Goal: Information Seeking & Learning: Find specific fact

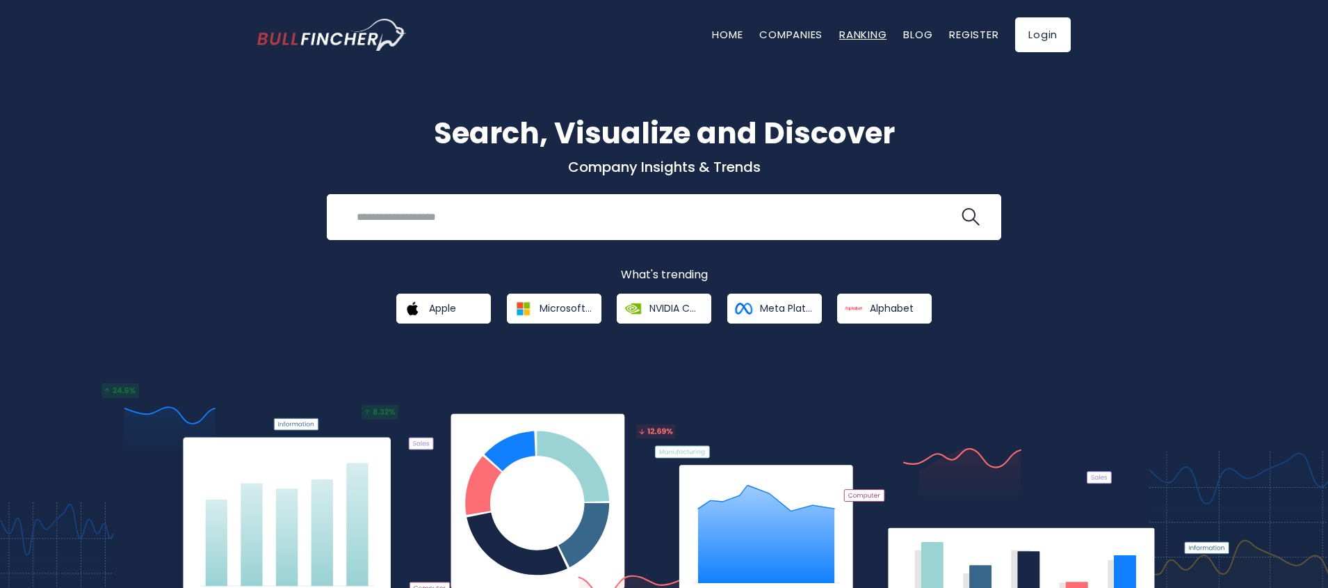
click at [864, 37] on link "Ranking" at bounding box center [862, 34] width 47 height 15
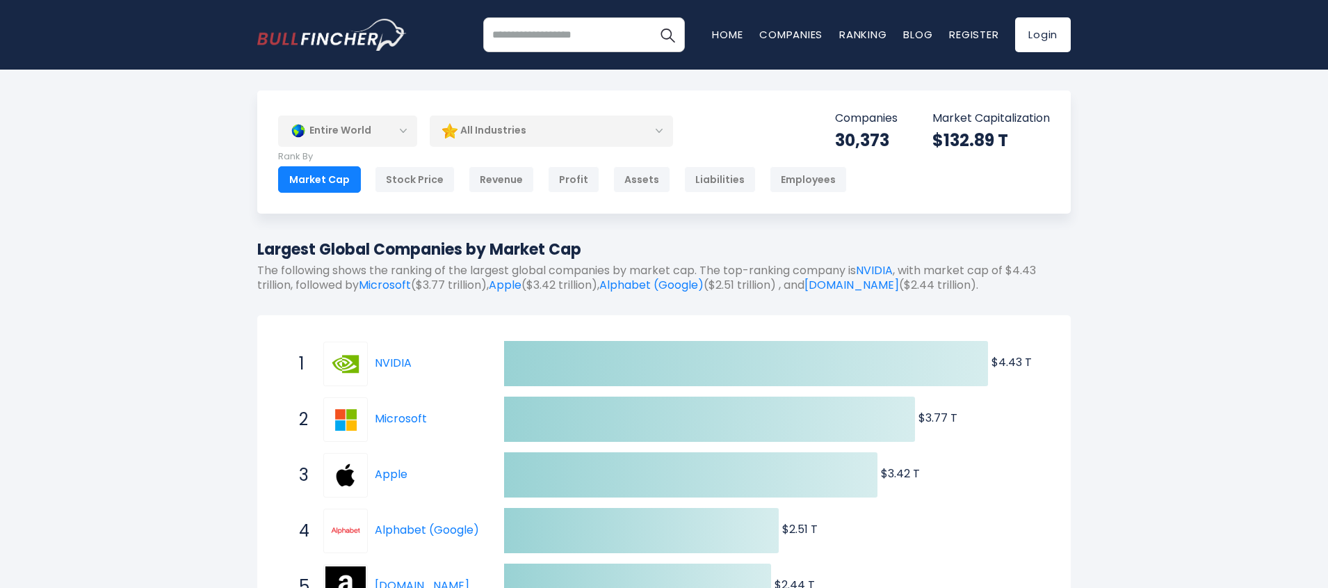
click at [492, 137] on div "All Industries" at bounding box center [551, 131] width 243 height 32
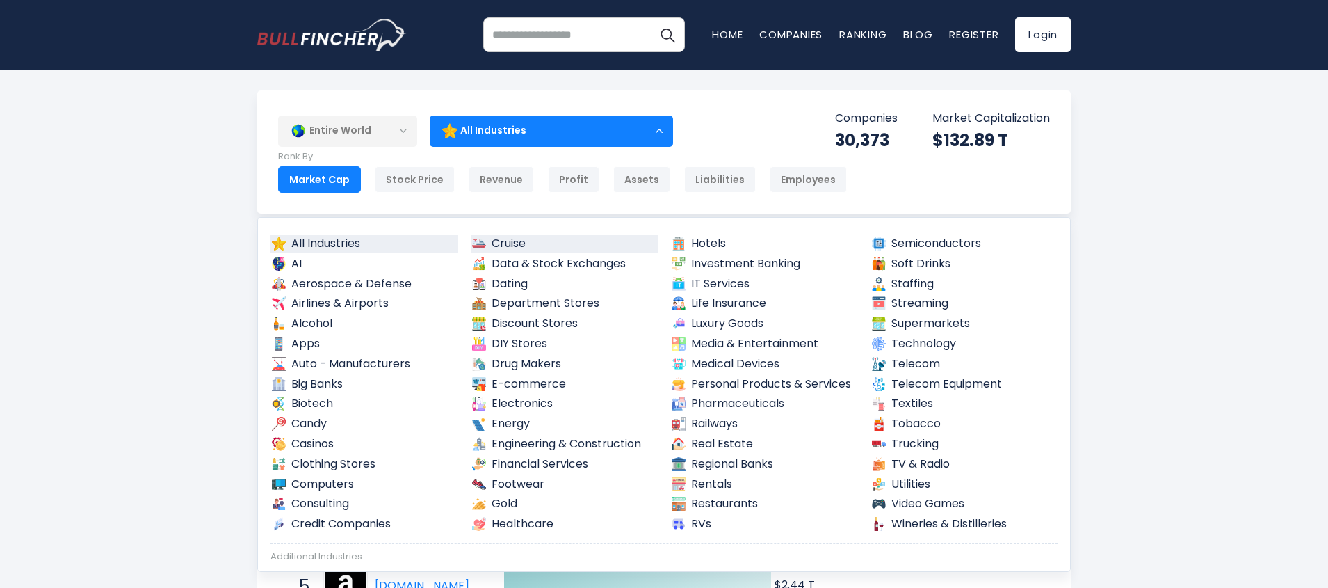
click at [521, 244] on link "Cruise" at bounding box center [565, 243] width 188 height 17
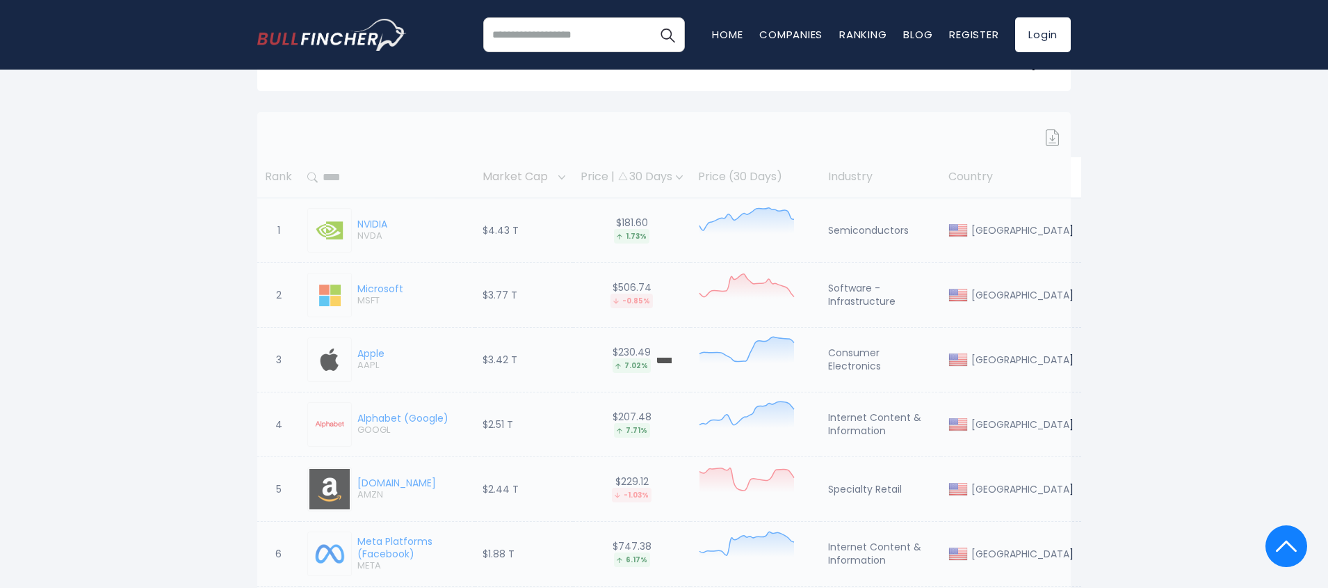
scroll to position [83, 0]
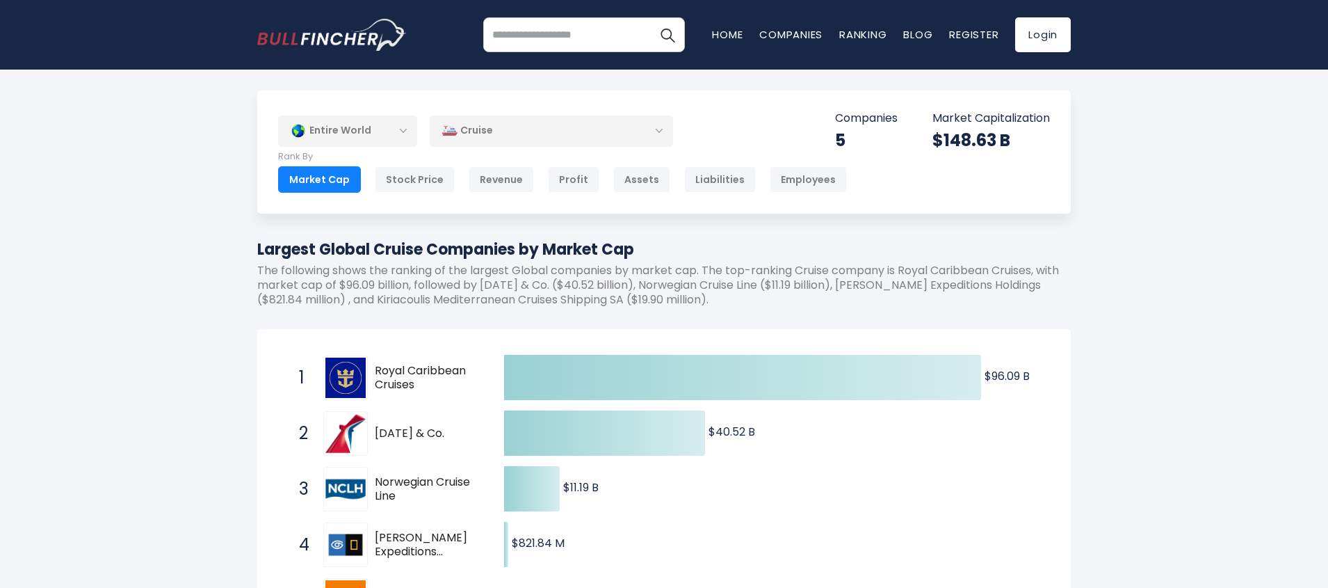
click at [495, 129] on div "Cruise" at bounding box center [551, 131] width 243 height 32
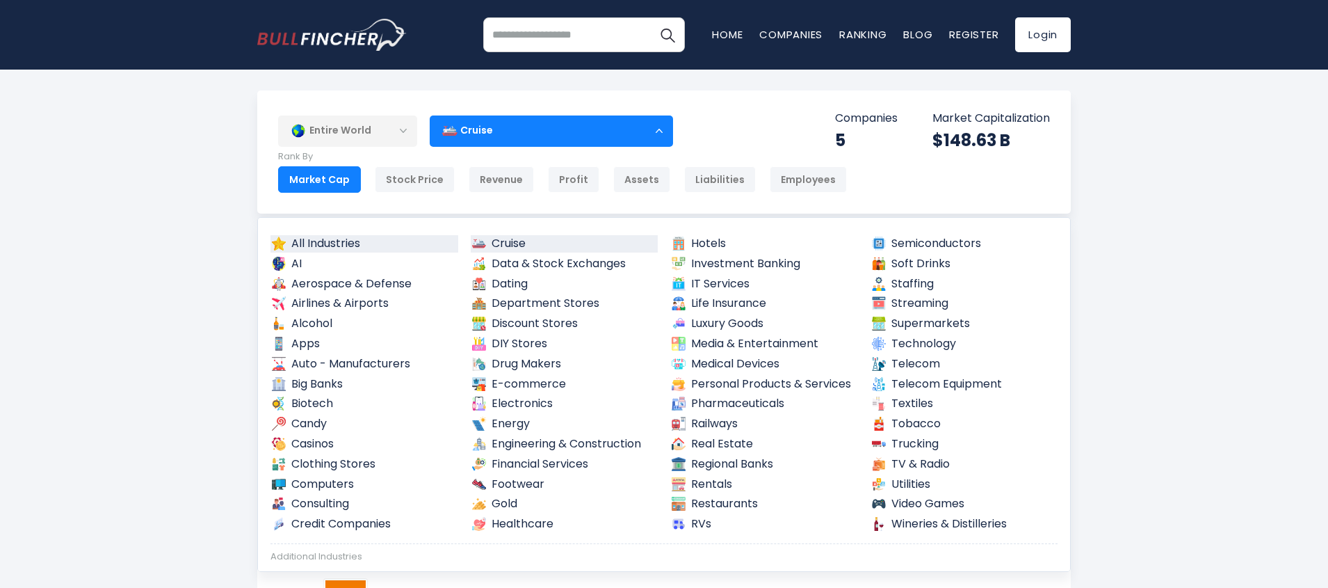
click at [321, 242] on link "All Industries" at bounding box center [364, 243] width 188 height 17
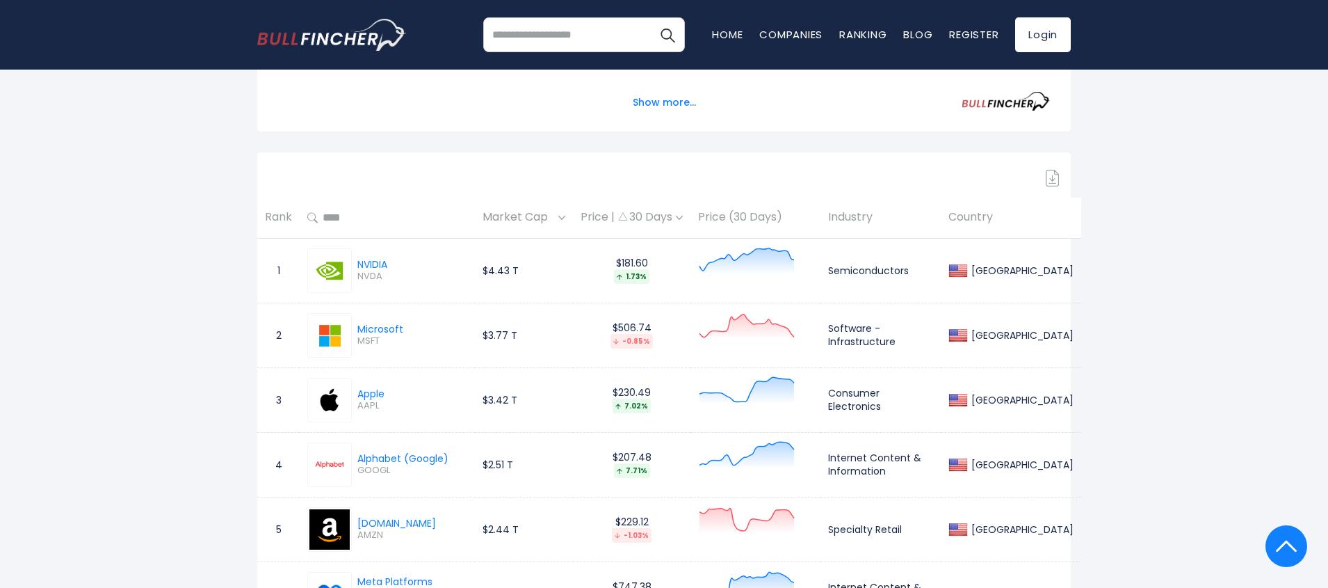
scroll to position [584, 0]
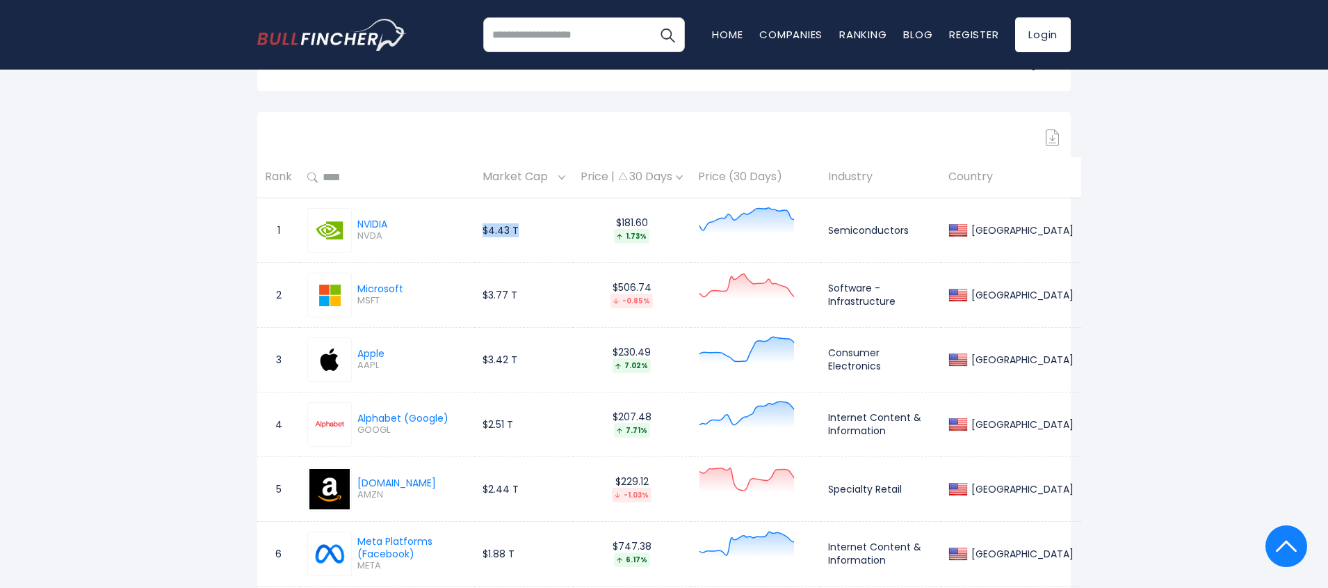
drag, startPoint x: 485, startPoint y: 238, endPoint x: 530, endPoint y: 238, distance: 44.5
click at [530, 238] on td "$4.43 T" at bounding box center [524, 229] width 98 height 65
